Goal: Task Accomplishment & Management: Use online tool/utility

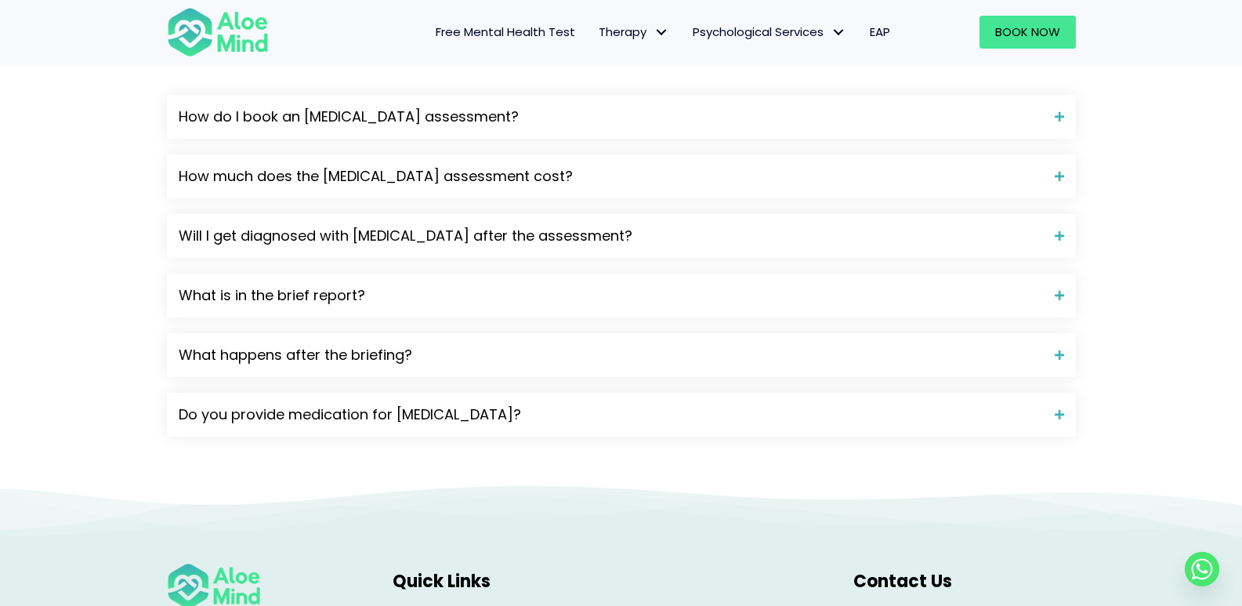
scroll to position [1802, 0]
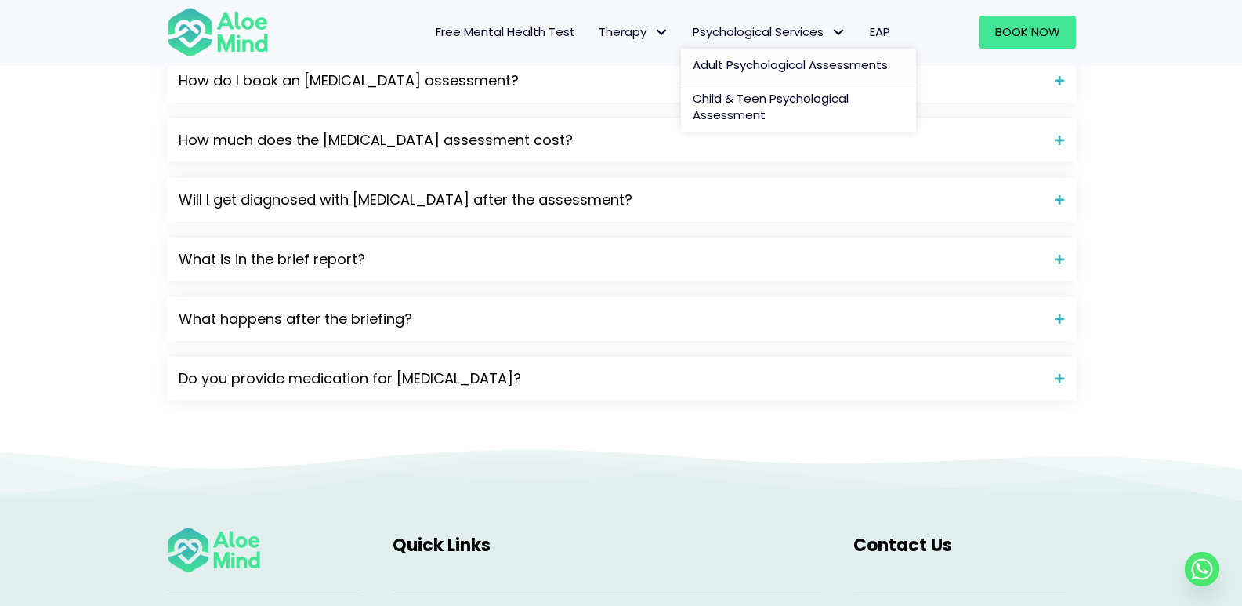
click at [754, 64] on span "Adult Psychological Assessments" at bounding box center [790, 64] width 195 height 16
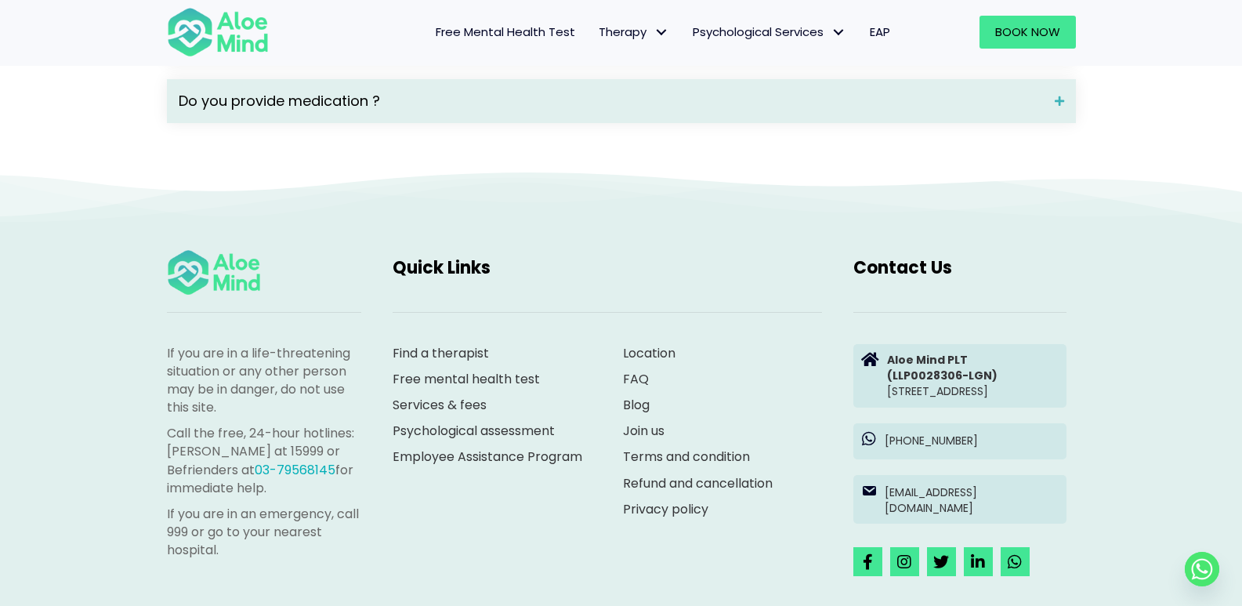
scroll to position [2586, 0]
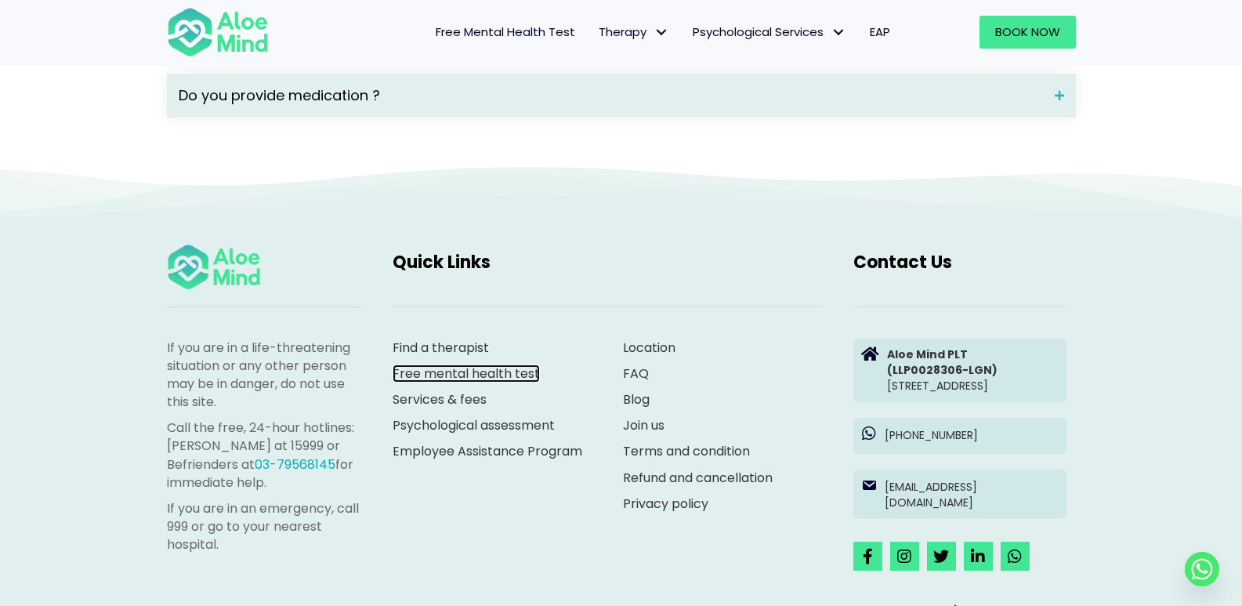
click at [520, 382] on link "Free mental health test" at bounding box center [466, 373] width 147 height 18
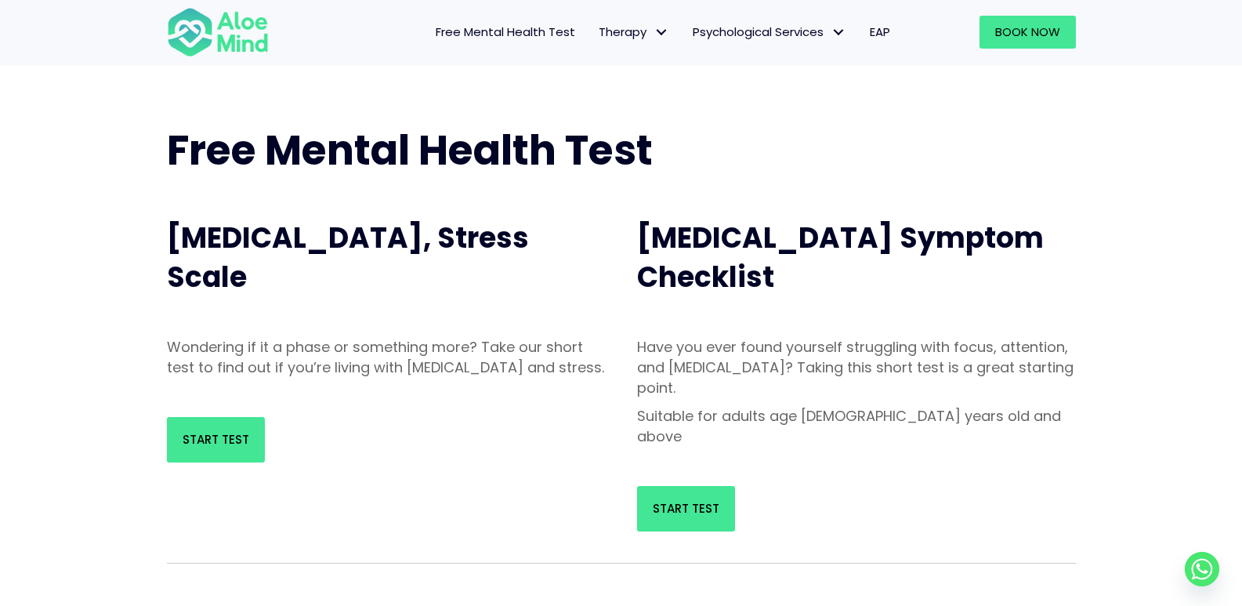
scroll to position [78, 0]
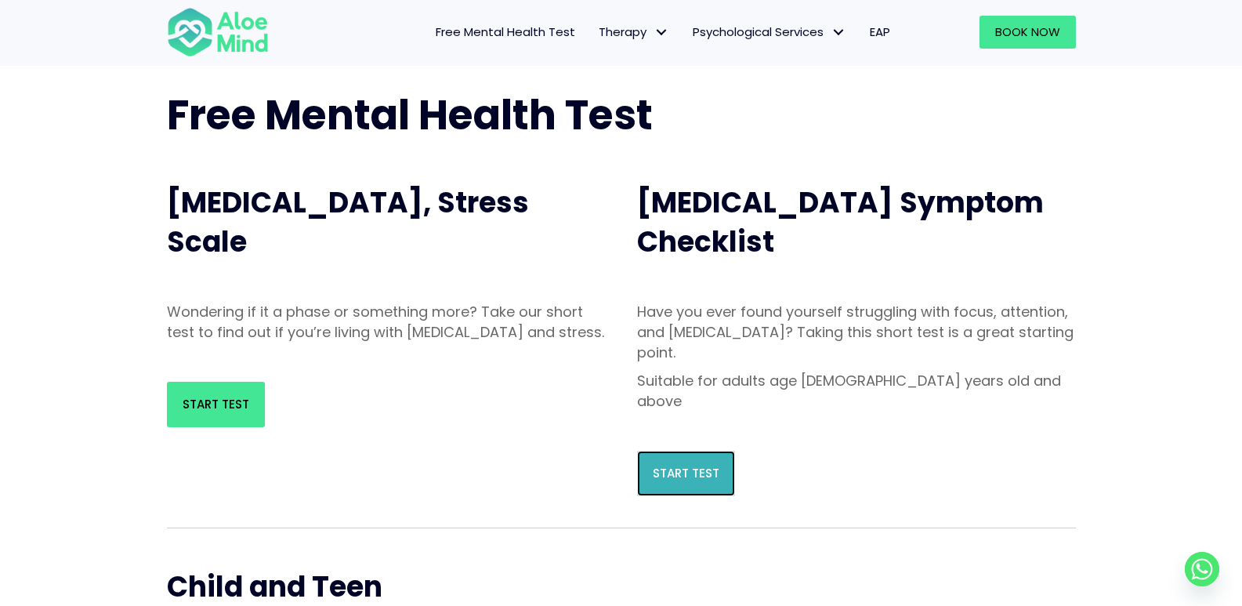
click at [657, 465] on span "Start Test" at bounding box center [686, 473] width 67 height 16
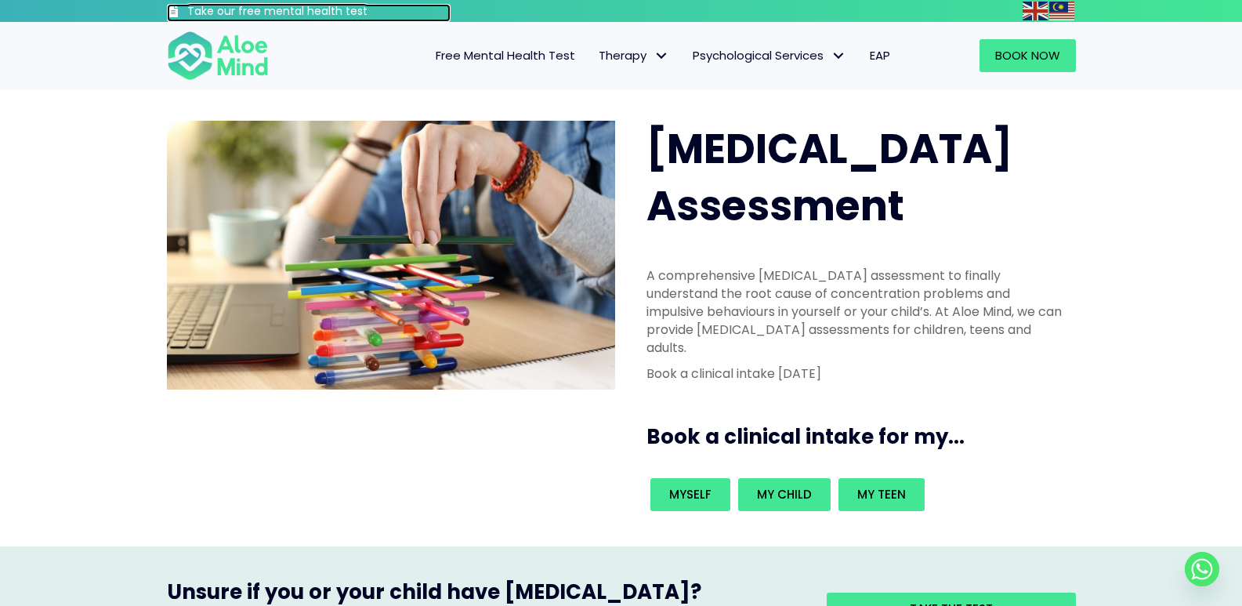
click at [234, 5] on h3 "Take our free mental health test" at bounding box center [319, 12] width 264 height 16
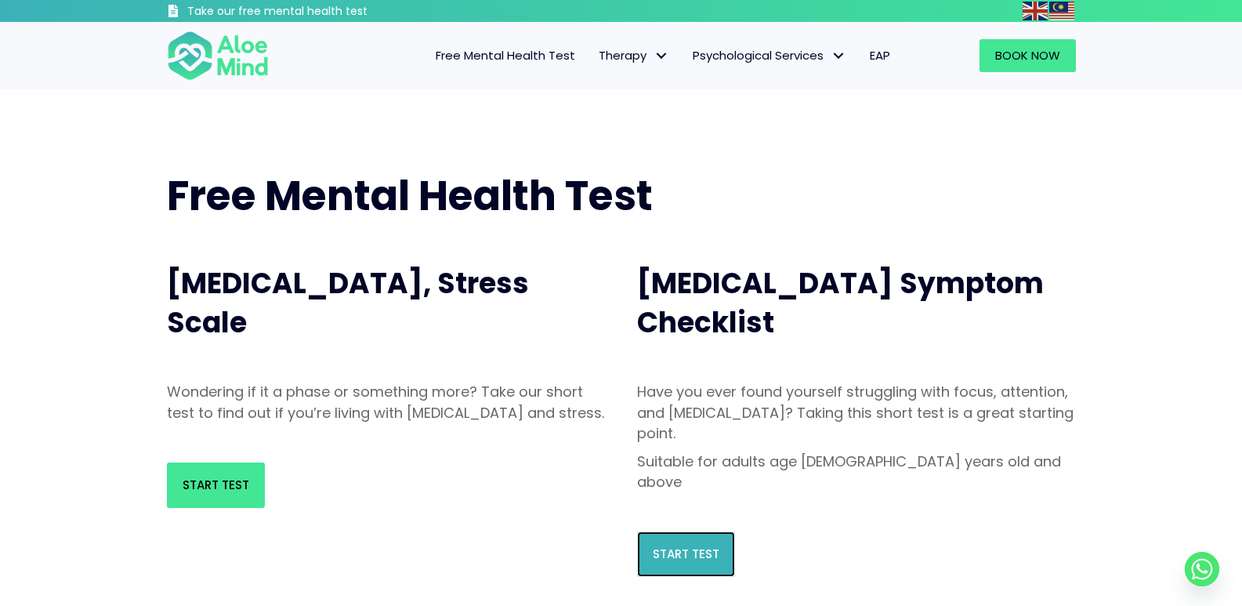
click at [687, 531] on link "Start Test" at bounding box center [686, 553] width 98 height 45
